Goal: Task Accomplishment & Management: Use online tool/utility

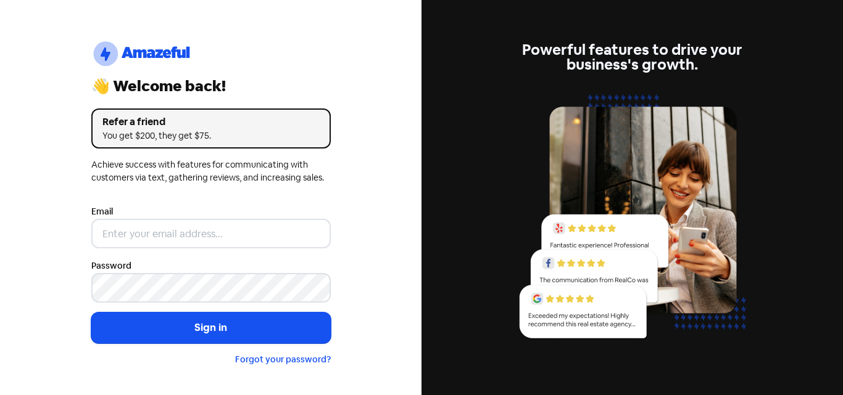
type input "[EMAIL_ADDRESS][DOMAIN_NAME]"
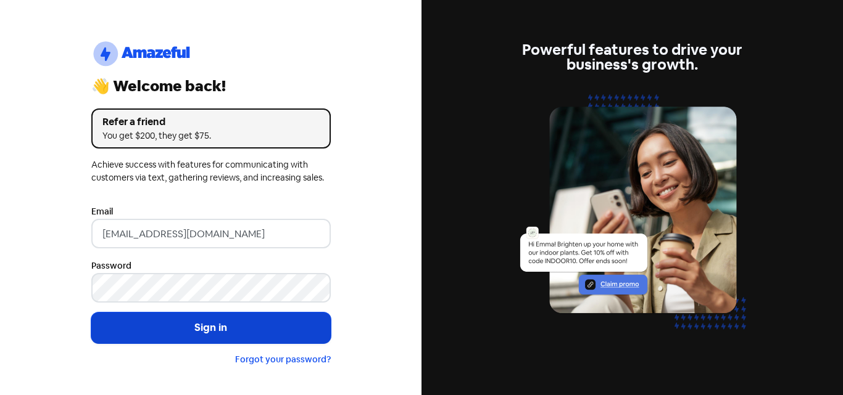
click at [203, 326] on button "Sign in" at bounding box center [210, 328] width 239 height 31
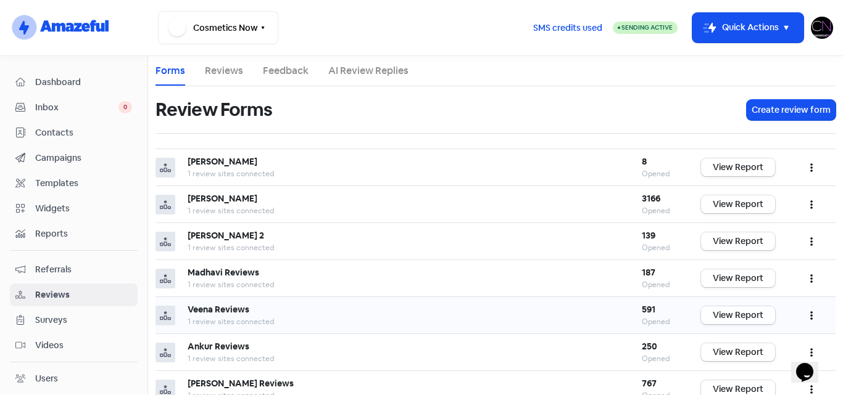
click at [724, 316] on link "View Report" at bounding box center [738, 316] width 74 height 18
click at [717, 349] on link "View Report" at bounding box center [738, 353] width 74 height 18
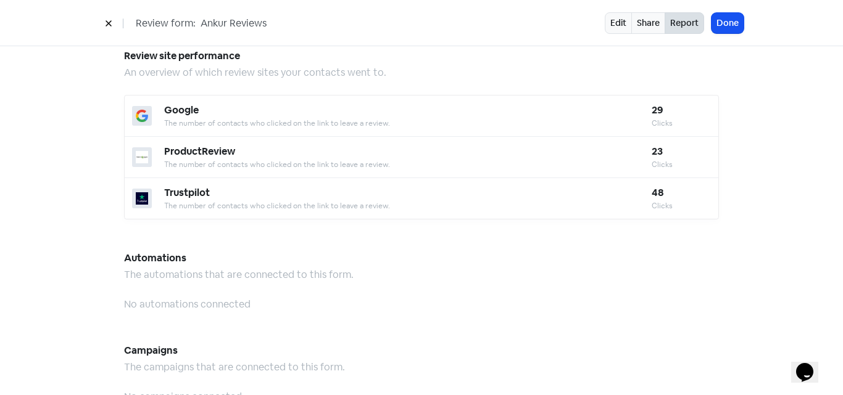
scroll to position [779, 0]
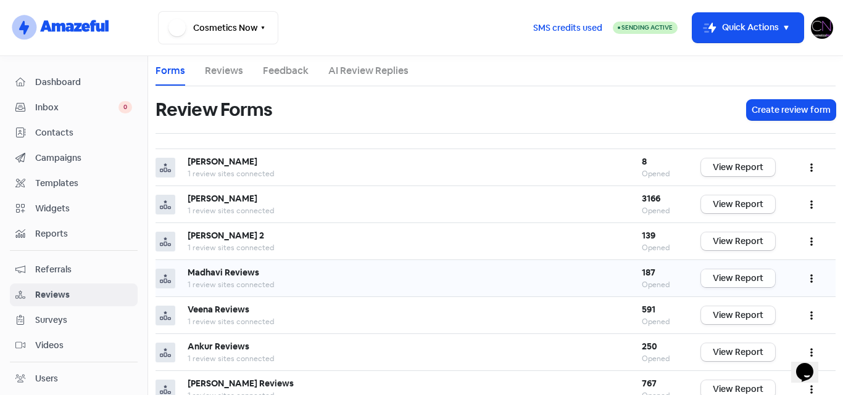
click at [733, 278] on link "View Report" at bounding box center [738, 279] width 74 height 18
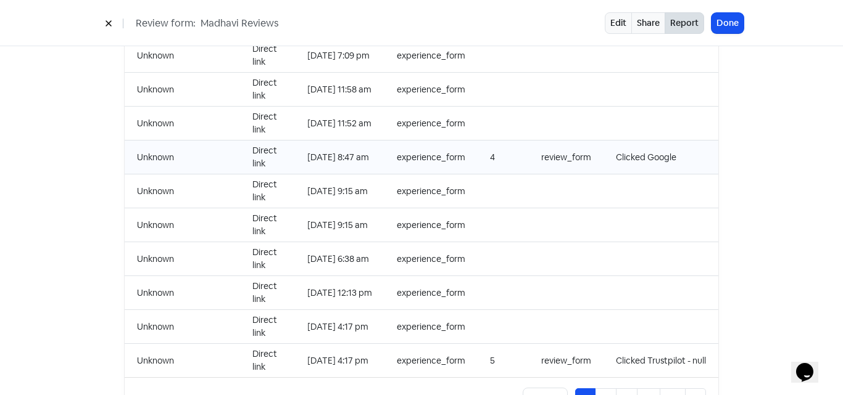
scroll to position [1295, 0]
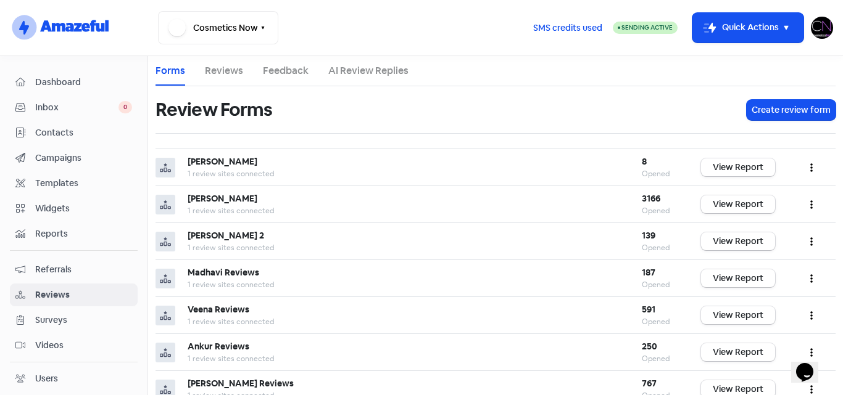
click at [823, 29] on img at bounding box center [822, 28] width 22 height 22
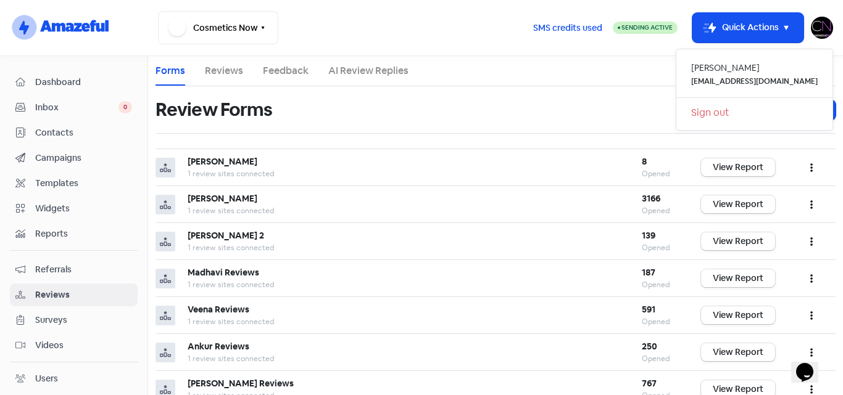
click at [743, 111] on link "Sign out" at bounding box center [754, 113] width 156 height 20
